Goal: Information Seeking & Learning: Learn about a topic

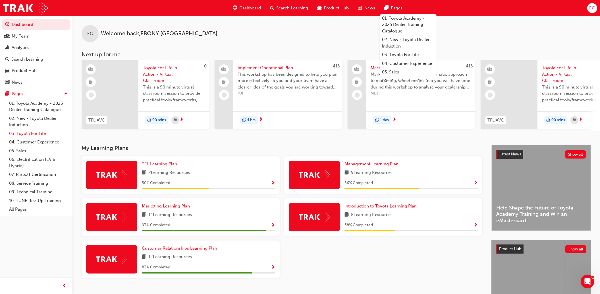
click at [41, 136] on link "03. Toyota For Life" at bounding box center [38, 133] width 63 height 9
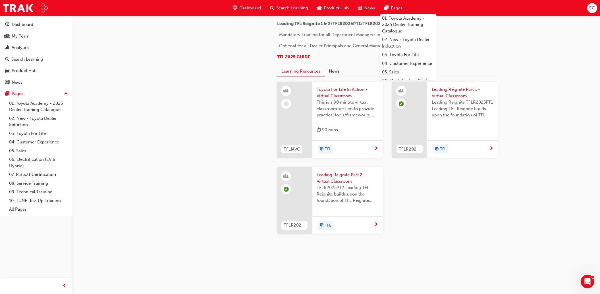
scroll to position [570, 0]
click at [500, 206] on div "TFLIAVC Toyota For Life In Action - Virtual Classroom This is a 90 minute virtu…" at bounding box center [387, 162] width 230 height 161
click at [292, 158] on div at bounding box center [294, 120] width 35 height 76
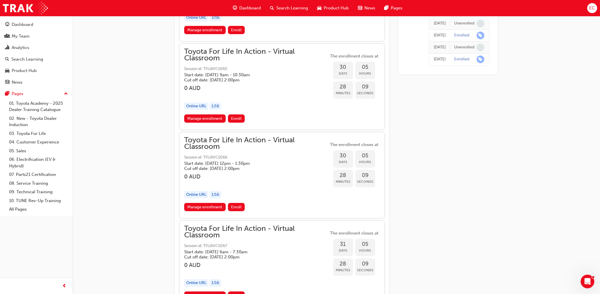
scroll to position [5698, 0]
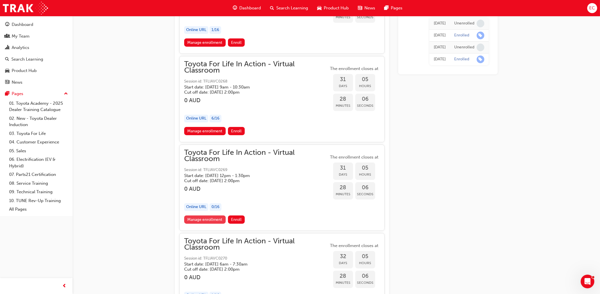
click at [206, 215] on link "Manage enrollment" at bounding box center [205, 219] width 42 height 8
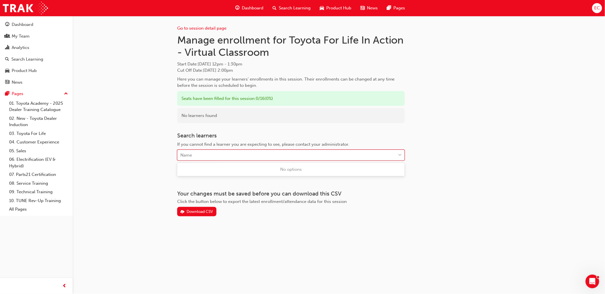
click at [208, 157] on div "Name" at bounding box center [286, 155] width 218 height 10
type input "p"
click at [433, 66] on div "Go to session detail page Manage enrollment for Toyota For Life In Action - Vir…" at bounding box center [338, 116] width 323 height 200
click at [595, 6] on span "EC" at bounding box center [597, 8] width 6 height 7
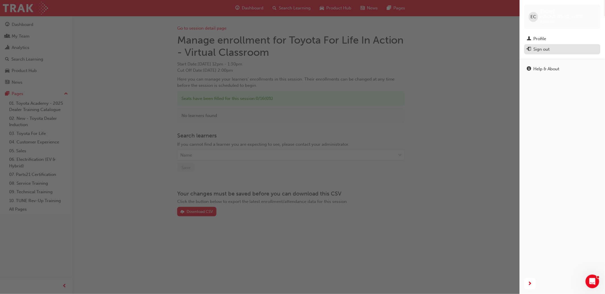
click at [551, 46] on div "Sign out" at bounding box center [562, 49] width 71 height 7
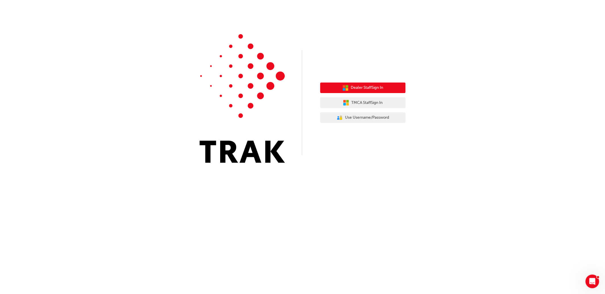
click at [374, 87] on span "Dealer Staff Sign In" at bounding box center [367, 87] width 32 height 7
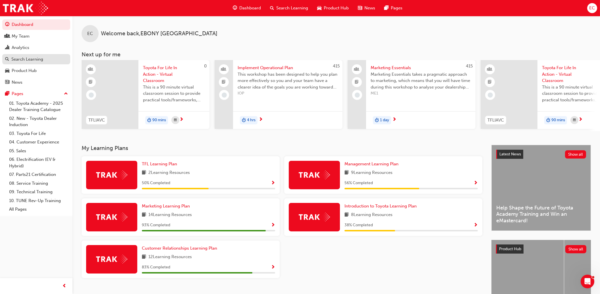
click at [23, 60] on div "Search Learning" at bounding box center [27, 59] width 32 height 7
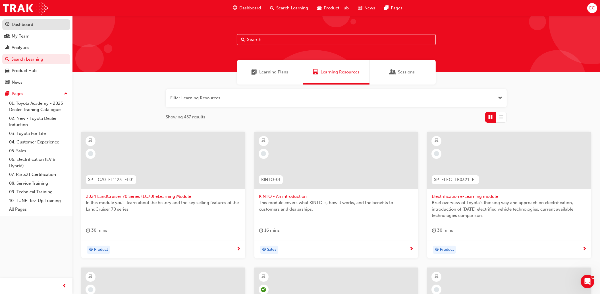
click at [22, 24] on div "Dashboard" at bounding box center [23, 24] width 22 height 7
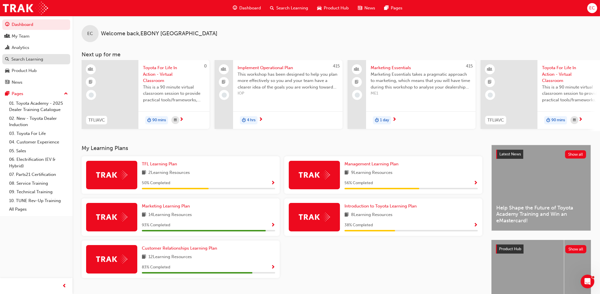
click at [50, 60] on div "Search Learning" at bounding box center [36, 59] width 62 height 7
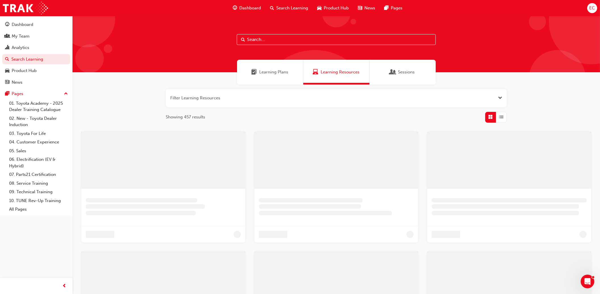
click at [261, 38] on input "text" at bounding box center [336, 39] width 199 height 11
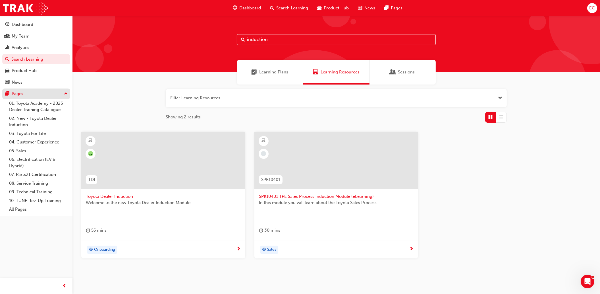
type input "induction"
click at [594, 9] on span "EC" at bounding box center [592, 8] width 6 height 7
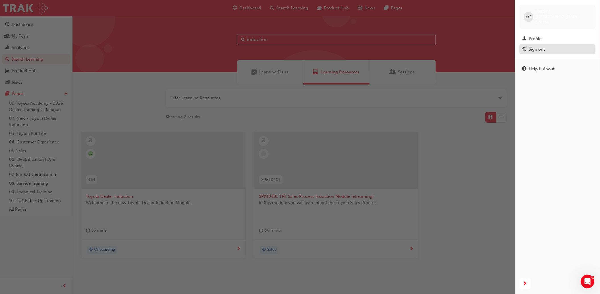
click at [544, 46] on div "Sign out" at bounding box center [537, 49] width 16 height 7
